Goal: Information Seeking & Learning: Learn about a topic

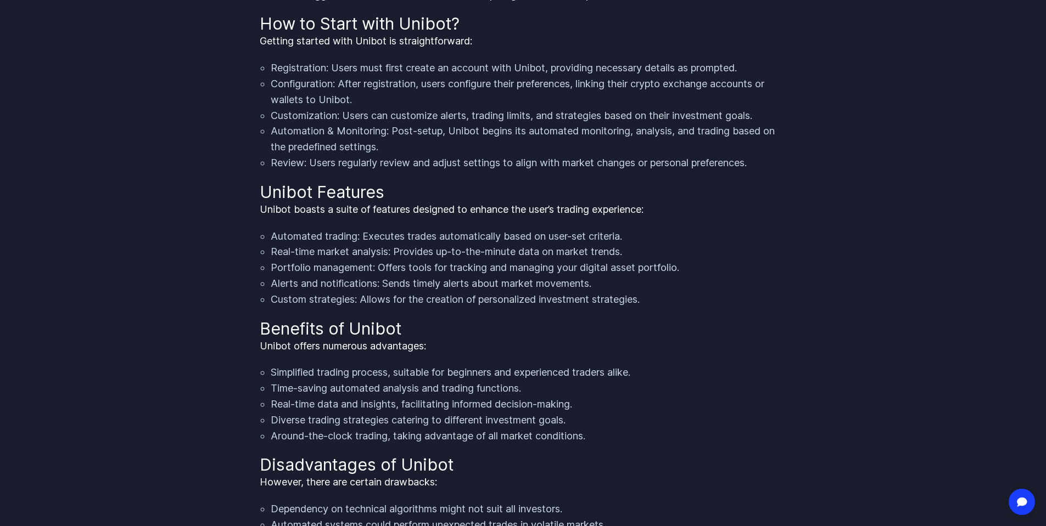
scroll to position [1049, 0]
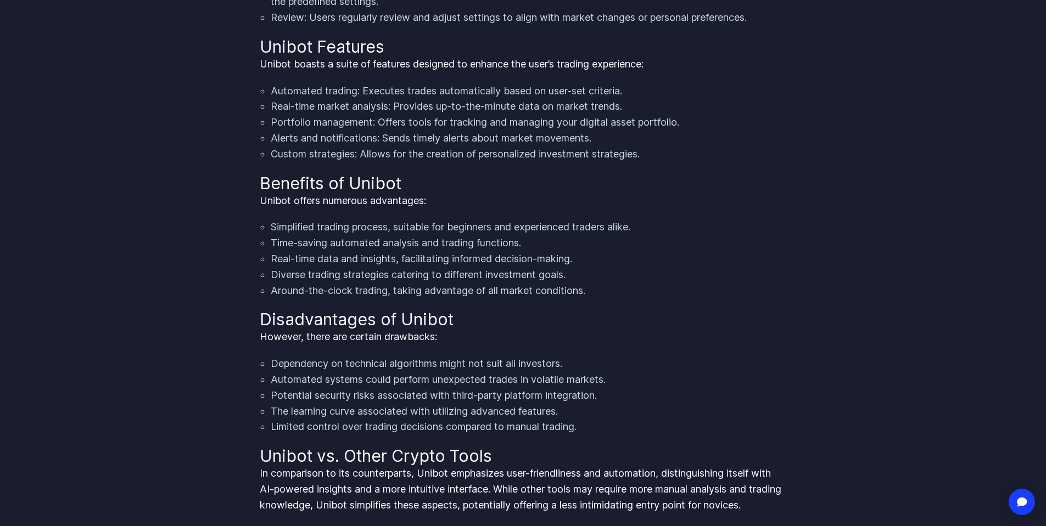
click at [436, 345] on p "However, there are certain drawbacks:" at bounding box center [523, 337] width 527 height 16
click at [358, 251] on li "Time-saving automated analysis and trading functions." at bounding box center [529, 243] width 516 height 16
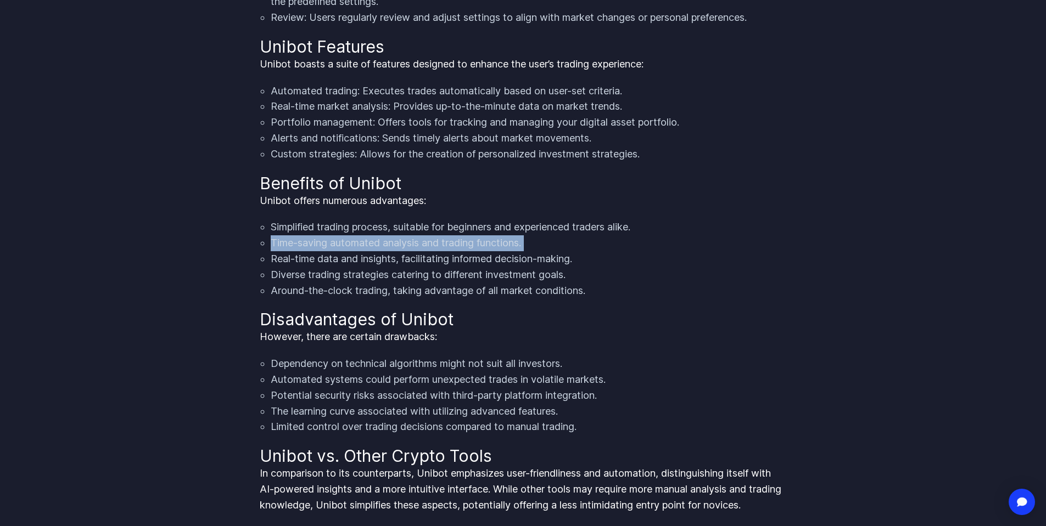
click at [358, 251] on li "Time-saving automated analysis and trading functions." at bounding box center [529, 243] width 516 height 16
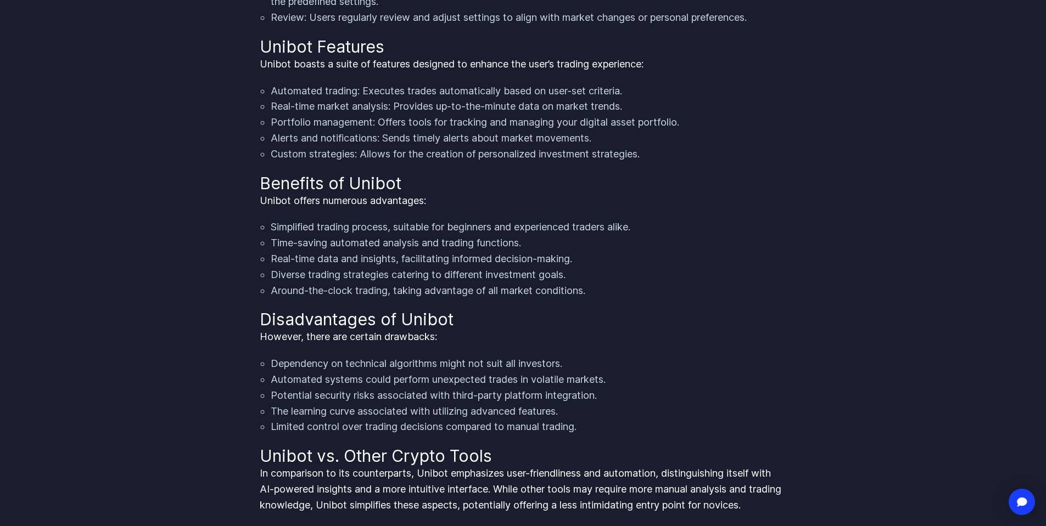
click at [399, 299] on li "Around-the-clock trading, taking advantage of all market conditions." at bounding box center [529, 291] width 516 height 16
click at [413, 299] on li "Around-the-clock trading, taking advantage of all market conditions." at bounding box center [529, 291] width 516 height 16
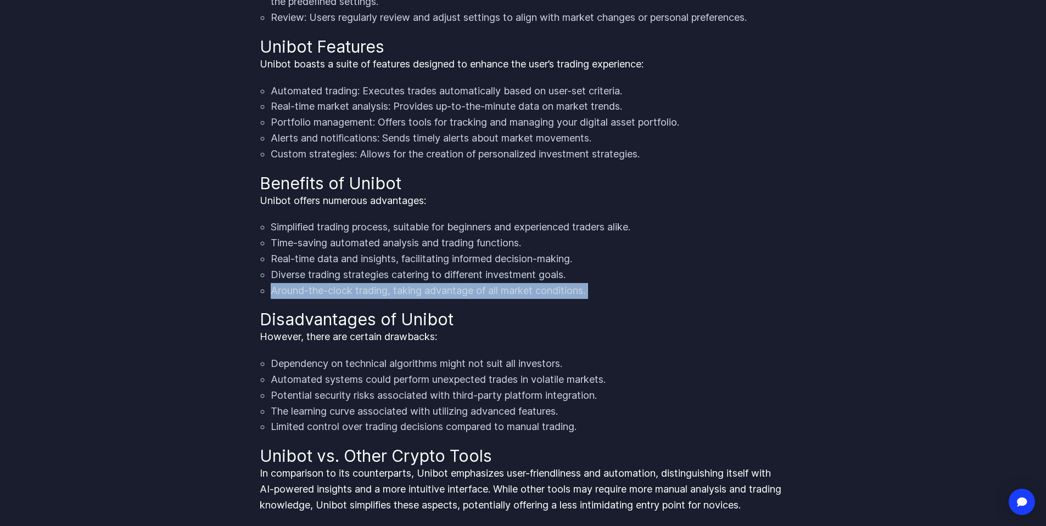
click at [413, 299] on li "Around-the-clock trading, taking advantage of all market conditions." at bounding box center [529, 291] width 516 height 16
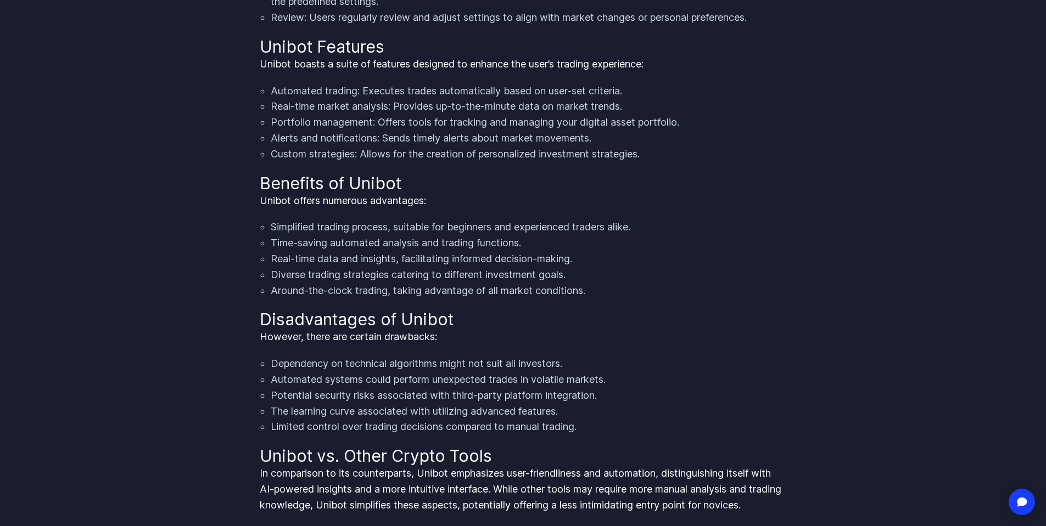
click at [310, 193] on h2 "Benefits of Unibot" at bounding box center [523, 183] width 527 height 20
click at [362, 99] on li "Automated trading: Executes trades automatically based on user-set criteria." at bounding box center [529, 91] width 516 height 16
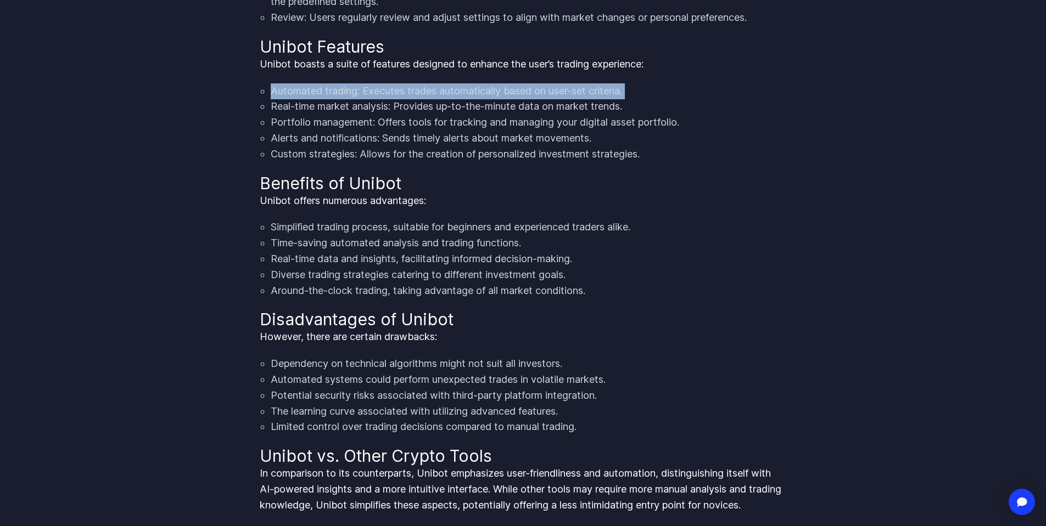
click at [362, 99] on li "Automated trading: Executes trades automatically based on user-set criteria." at bounding box center [529, 91] width 516 height 16
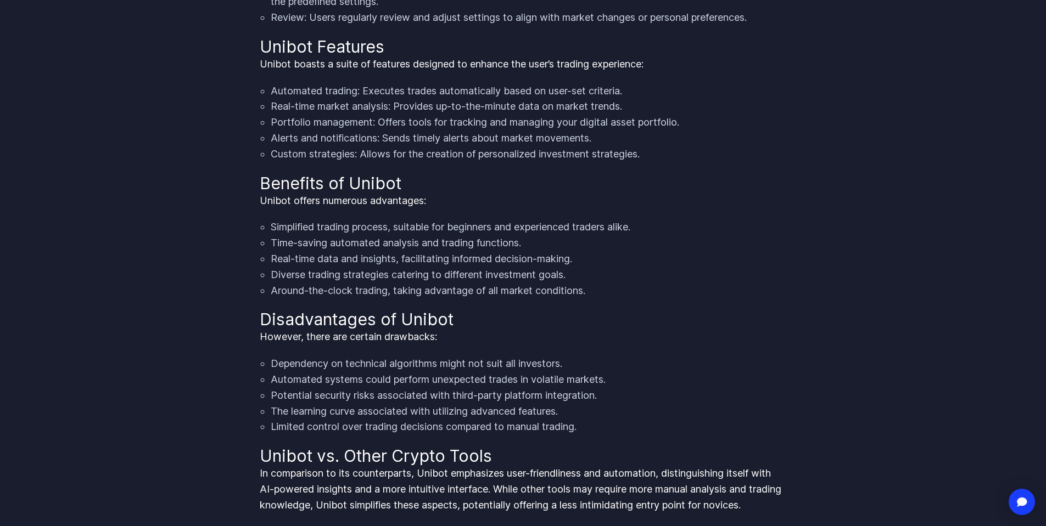
click at [388, 131] on li "Portfolio management: Offers tools for tracking and managing your digital asset…" at bounding box center [529, 123] width 516 height 16
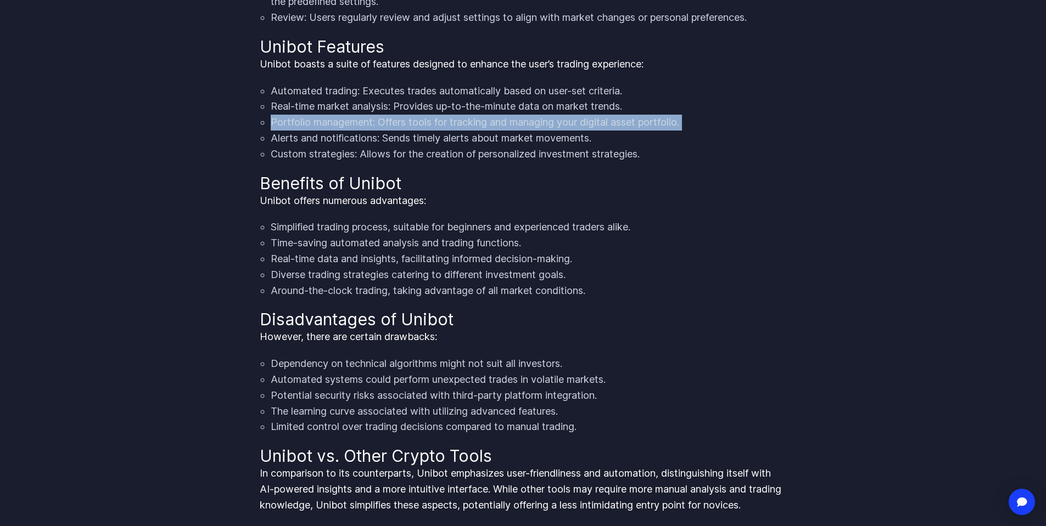
click at [388, 131] on li "Portfolio management: Offers tools for tracking and managing your digital asset…" at bounding box center [529, 123] width 516 height 16
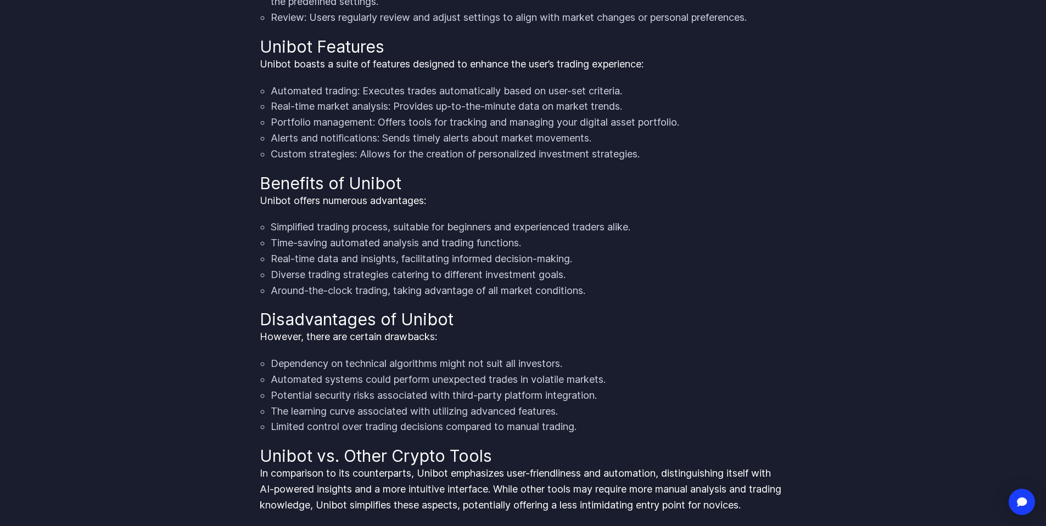
click at [374, 162] on li "Custom strategies: Allows for the creation of personalized investment strategie…" at bounding box center [529, 155] width 516 height 16
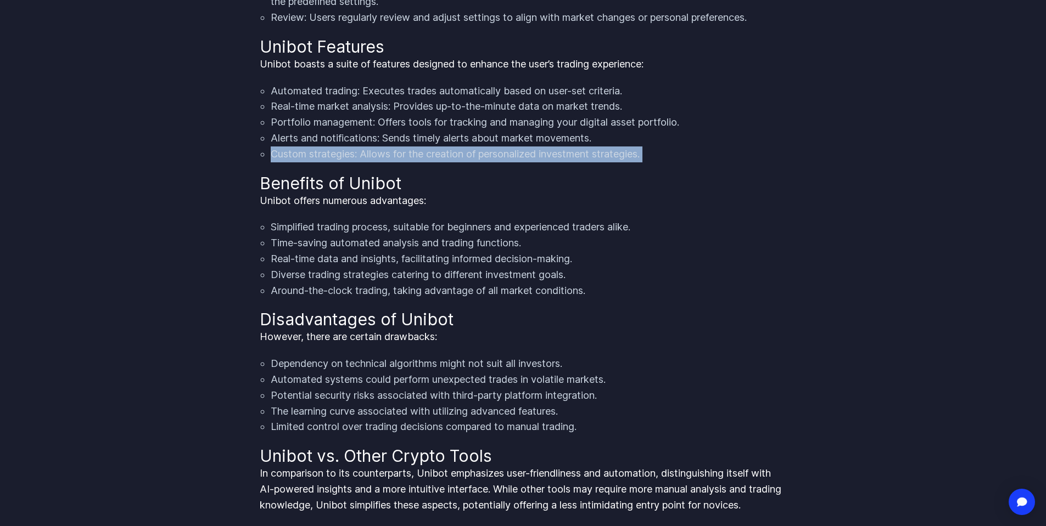
click at [374, 162] on li "Custom strategies: Allows for the creation of personalized investment strategie…" at bounding box center [529, 155] width 516 height 16
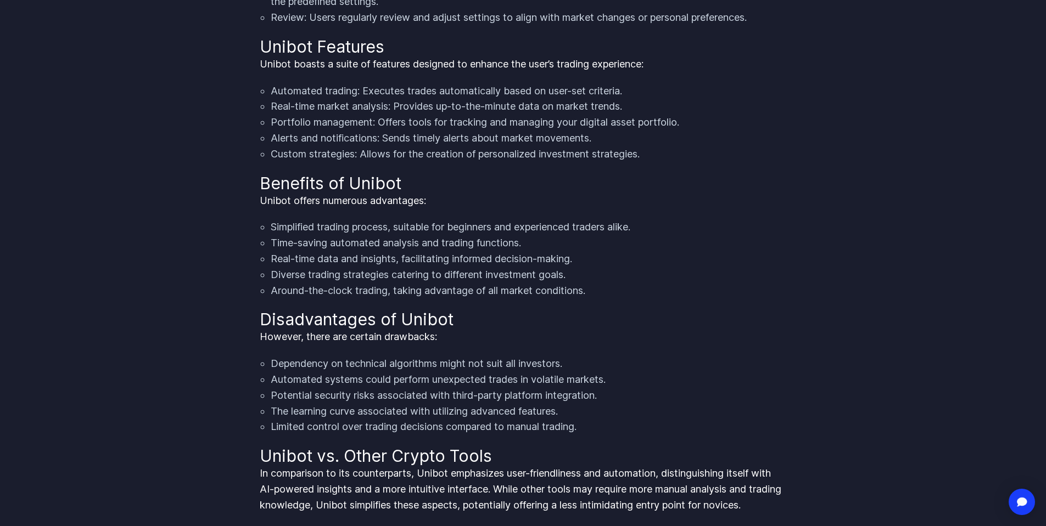
click at [329, 72] on p "Unibot boasts a suite of features designed to enhance the user’s trading experi…" at bounding box center [523, 65] width 527 height 16
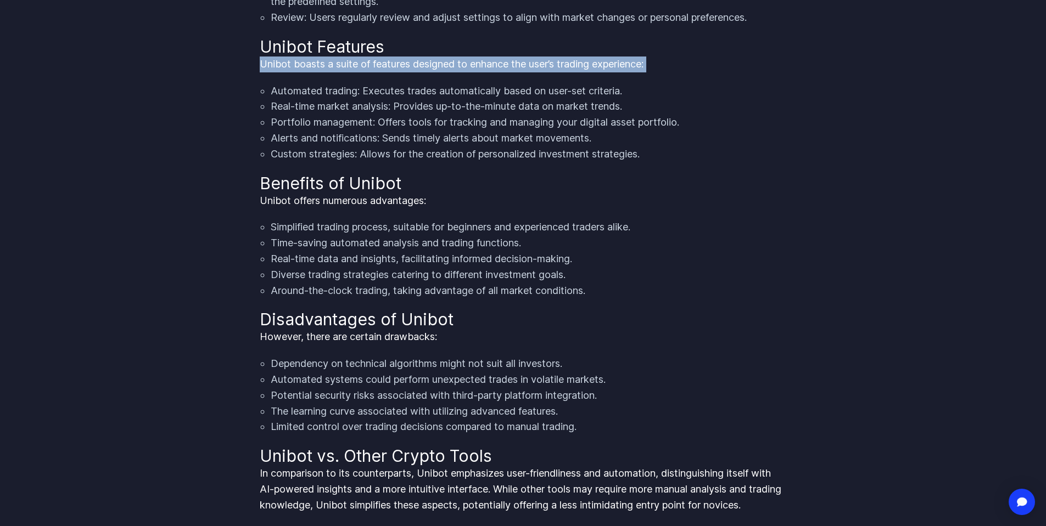
click at [329, 72] on p "Unibot boasts a suite of features designed to enhance the user’s trading experi…" at bounding box center [523, 65] width 527 height 16
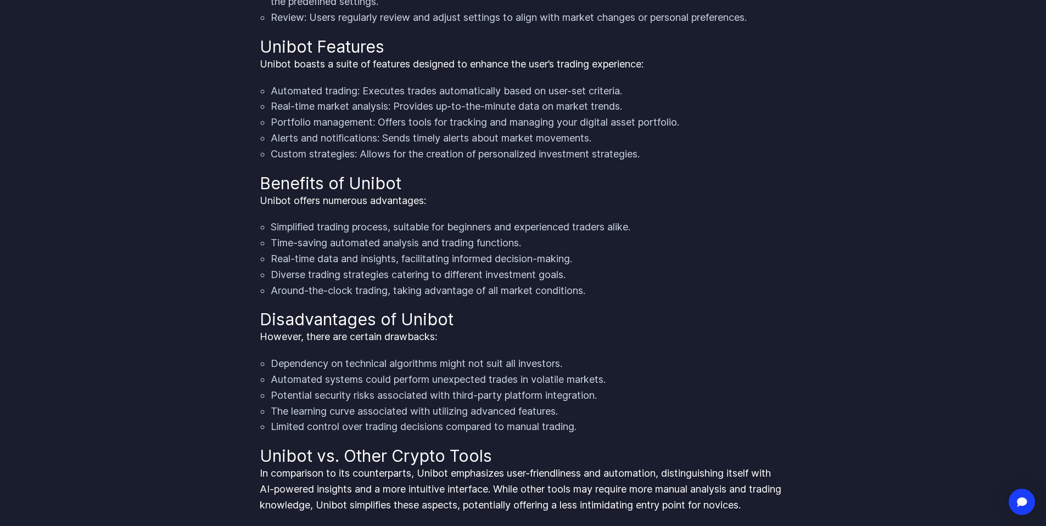
click at [673, 186] on div "Unibot, an innovative addition to the realm of cryptocurrency, functions as an …" at bounding box center [523, 324] width 527 height 1829
